Goal: Task Accomplishment & Management: Manage account settings

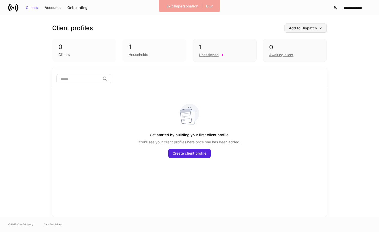
click at [317, 28] on div "Add to Dispatch" at bounding box center [306, 28] width 34 height 4
click at [261, 26] on div at bounding box center [189, 116] width 379 height 232
click at [344, 5] on button "**********" at bounding box center [350, 7] width 42 height 9
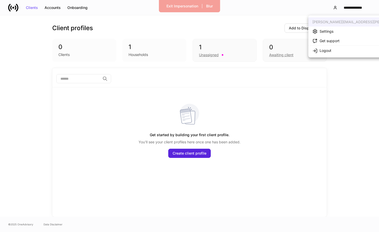
click at [331, 31] on div "Settings" at bounding box center [327, 31] width 14 height 5
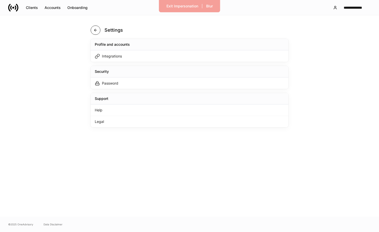
click at [95, 29] on icon "button" at bounding box center [95, 30] width 4 height 4
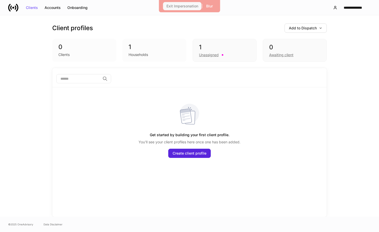
click at [181, 7] on div "Exit Impersonation" at bounding box center [182, 6] width 32 height 4
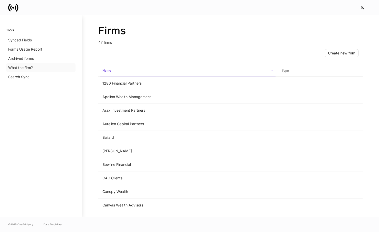
click at [32, 68] on p "What the firm?" at bounding box center [20, 67] width 25 height 5
click at [116, 135] on td "Bailard" at bounding box center [187, 138] width 179 height 14
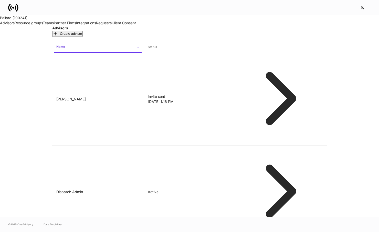
click at [41, 25] on link "Resource groups" at bounding box center [29, 23] width 28 height 4
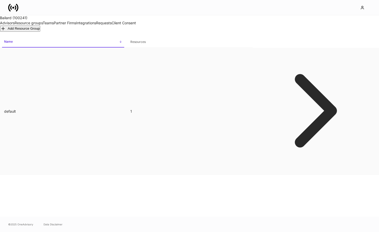
click at [121, 109] on p "default" at bounding box center [63, 111] width 118 height 5
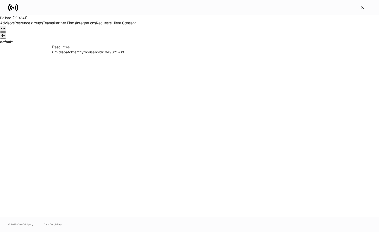
click at [6, 39] on button "button" at bounding box center [3, 36] width 6 height 6
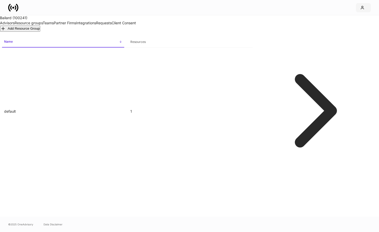
click at [363, 7] on icon "button" at bounding box center [362, 7] width 3 height 3
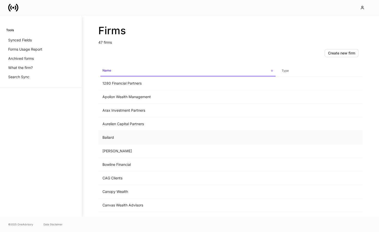
click at [153, 135] on td "Bailard" at bounding box center [187, 138] width 179 height 14
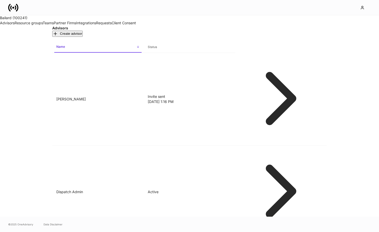
click at [112, 25] on link "Client Consent" at bounding box center [124, 23] width 24 height 4
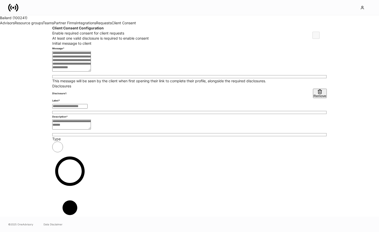
click at [15, 25] on link "Advisors" at bounding box center [7, 23] width 15 height 4
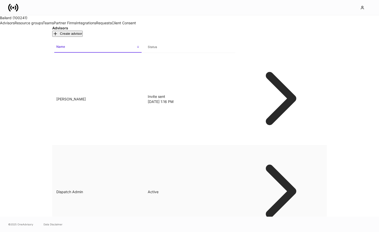
click at [138, 146] on td "Dispatch Admin" at bounding box center [97, 192] width 91 height 93
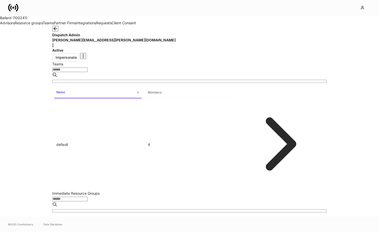
scroll to position [5, 0]
click at [77, 56] on div "Impersonate" at bounding box center [66, 58] width 21 height 4
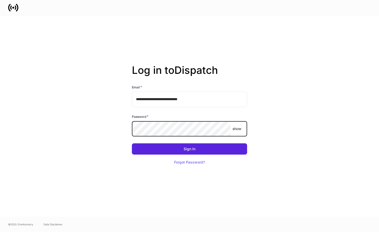
click at [189, 149] on button "Sign In" at bounding box center [189, 149] width 115 height 11
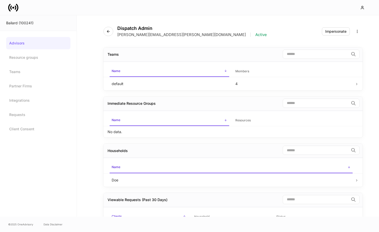
click at [104, 35] on div "Dispatch Admin erika+prod+bailard@dispatch.io | Active" at bounding box center [186, 32] width 167 height 12
click at [107, 33] on icon "button" at bounding box center [108, 31] width 4 height 4
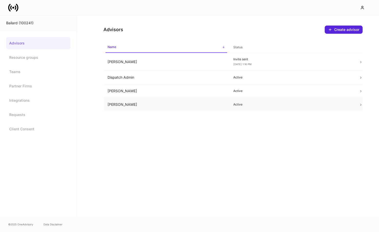
click at [151, 102] on td "Mikhail Saliba" at bounding box center [166, 105] width 126 height 14
click at [44, 74] on link "Teams" at bounding box center [38, 72] width 64 height 12
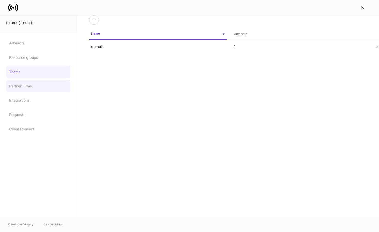
click at [42, 82] on link "Partner Firms" at bounding box center [38, 86] width 64 height 12
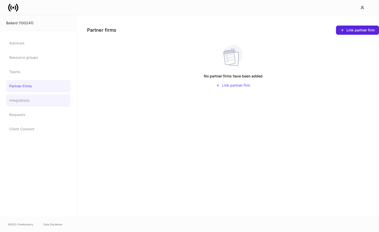
click at [37, 95] on link "Integrations" at bounding box center [38, 100] width 64 height 12
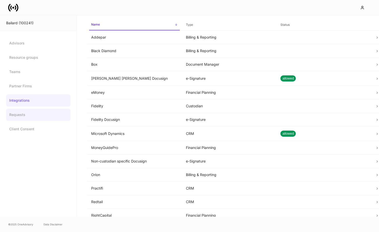
click at [33, 114] on link "Requests" at bounding box center [38, 115] width 64 height 12
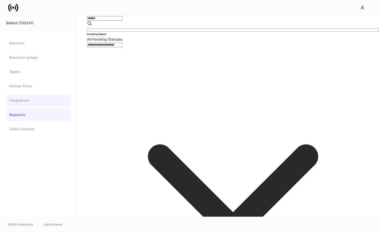
click at [43, 100] on link "Integrations" at bounding box center [38, 100] width 64 height 12
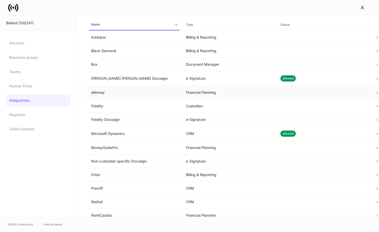
scroll to position [60, 0]
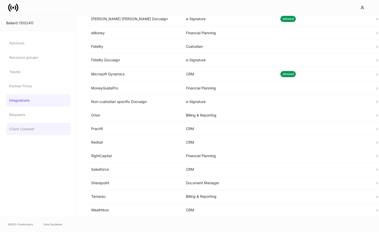
click at [44, 127] on link "Client Consent" at bounding box center [38, 129] width 64 height 12
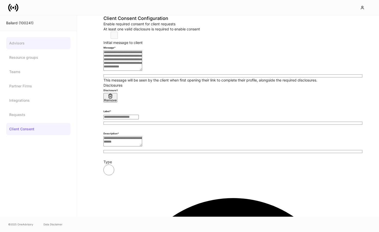
click at [39, 43] on link "Advisors" at bounding box center [38, 43] width 64 height 12
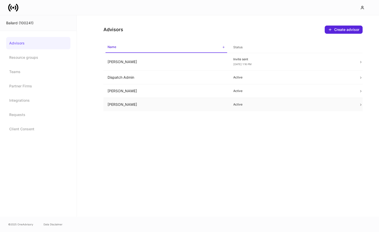
click at [151, 105] on td "Mikhail Saliba" at bounding box center [166, 105] width 126 height 14
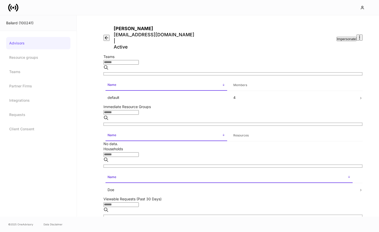
click at [342, 37] on div "Impersonate" at bounding box center [346, 38] width 19 height 3
click at [109, 35] on button "button" at bounding box center [106, 38] width 6 height 6
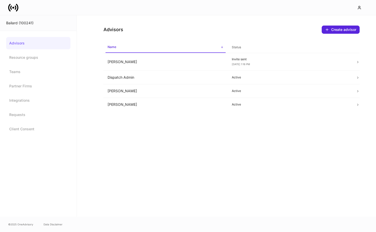
click at [11, 12] on icon at bounding box center [13, 8] width 10 height 10
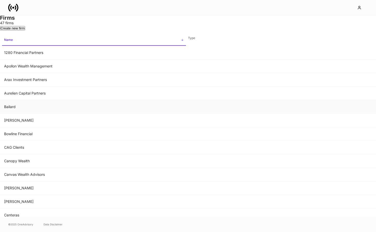
click at [139, 114] on td "Bailard" at bounding box center [94, 107] width 188 height 14
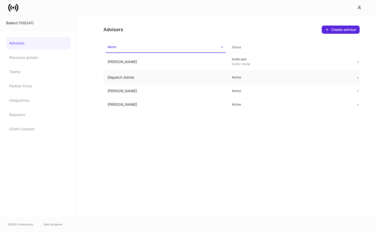
click at [189, 80] on td "Dispatch Admin" at bounding box center [165, 78] width 124 height 14
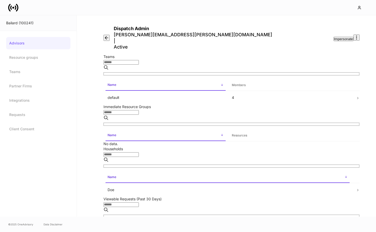
click at [334, 37] on div "Impersonate" at bounding box center [343, 38] width 19 height 3
click at [110, 35] on button "button" at bounding box center [106, 38] width 6 height 6
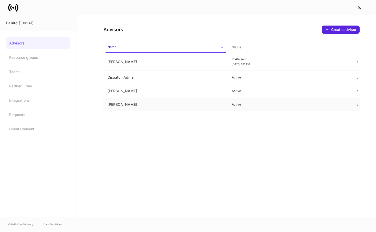
click at [146, 101] on td "Mikhail Saliba" at bounding box center [165, 105] width 124 height 14
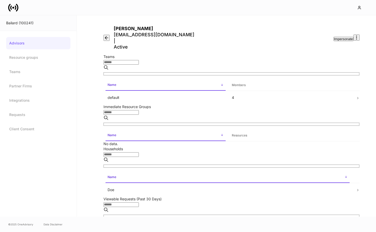
click at [107, 35] on button "button" at bounding box center [106, 38] width 6 height 6
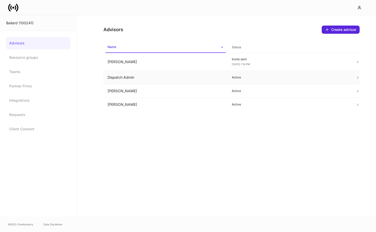
click at [182, 79] on td "Dispatch Admin" at bounding box center [165, 78] width 124 height 14
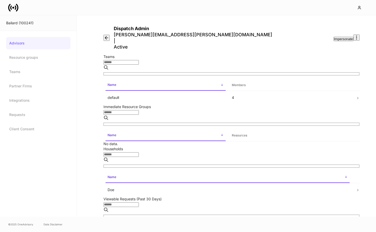
click at [334, 37] on div "Impersonate" at bounding box center [343, 38] width 19 height 3
click at [109, 35] on icon "button" at bounding box center [106, 37] width 5 height 5
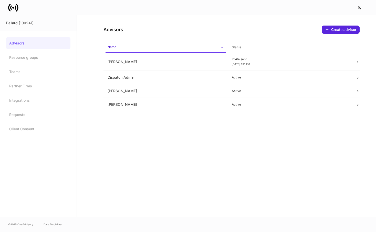
click at [15, 9] on icon at bounding box center [16, 7] width 2 height 4
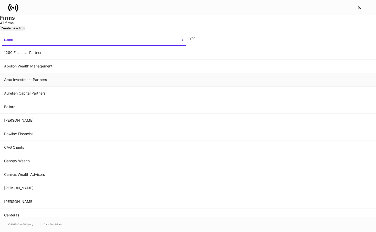
click at [152, 87] on td "Arax Investment Partners" at bounding box center [94, 80] width 188 height 14
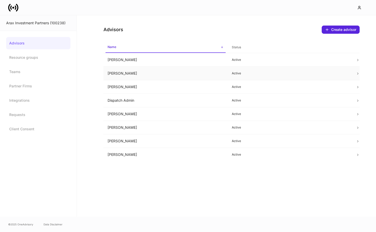
click at [203, 67] on tbody "Andrew Zoraian Active Brian Purcell Active Chris Cook Active Dispatch Admin Act…" at bounding box center [231, 107] width 256 height 109
click at [172, 103] on td "Dispatch Admin" at bounding box center [165, 101] width 124 height 14
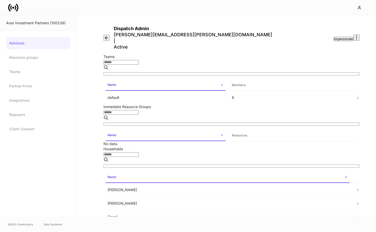
click at [334, 37] on div "Impersonate" at bounding box center [343, 38] width 19 height 3
